Goal: Find specific page/section: Find specific page/section

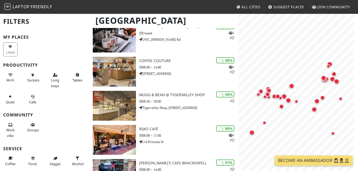
scroll to position [80, 0]
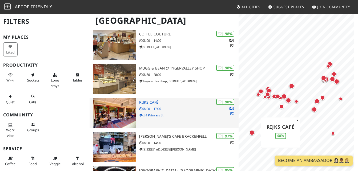
click at [120, 114] on img at bounding box center [114, 113] width 43 height 30
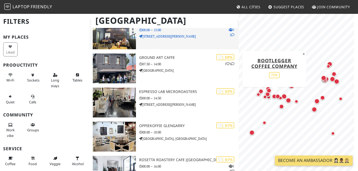
scroll to position [720, 0]
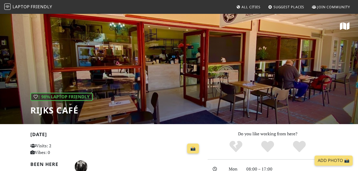
click at [169, 77] on div "| 98% Laptop Friendly Rijks Café" at bounding box center [179, 68] width 358 height 111
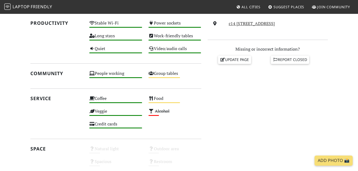
scroll to position [213, 0]
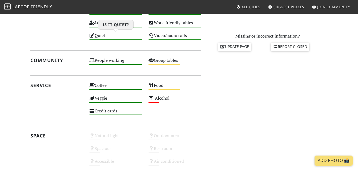
click at [102, 36] on div "Quiet High" at bounding box center [115, 38] width 59 height 13
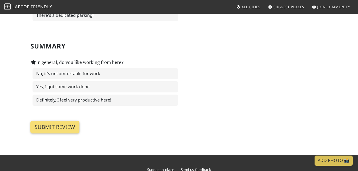
scroll to position [858, 0]
